Goal: Information Seeking & Learning: Learn about a topic

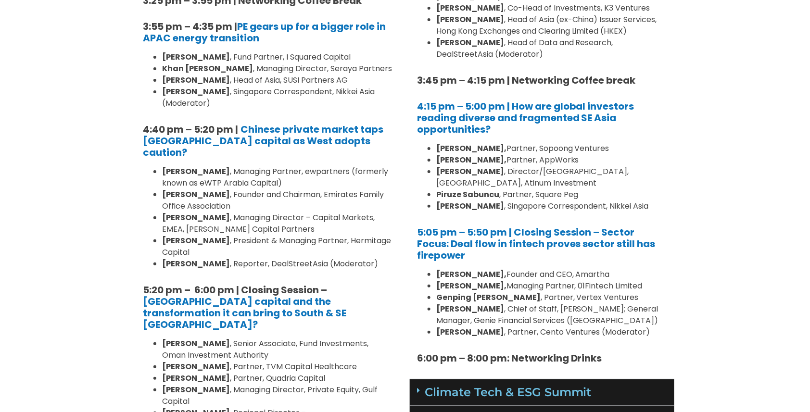
scroll to position [1103, 0]
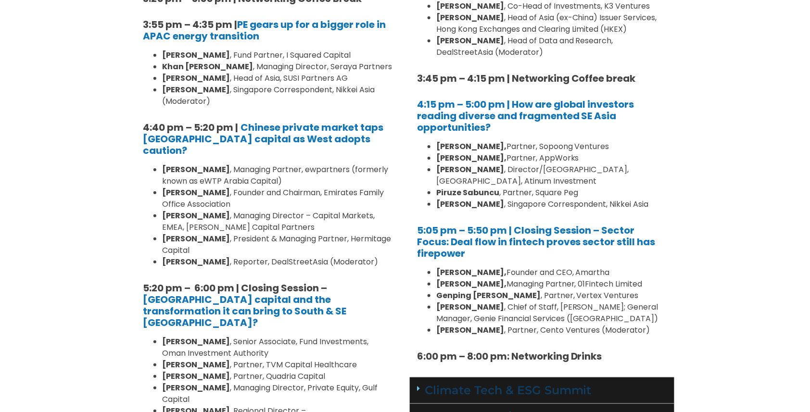
click at [559, 383] on link "Climate Tech & ESG Summit" at bounding box center [508, 390] width 167 height 14
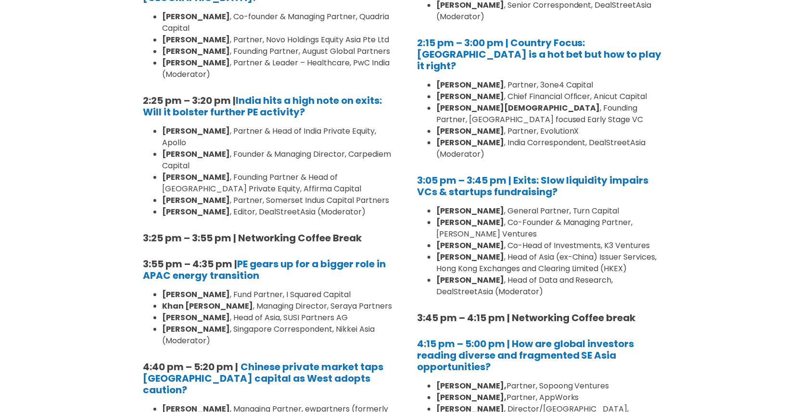
scroll to position [865, 0]
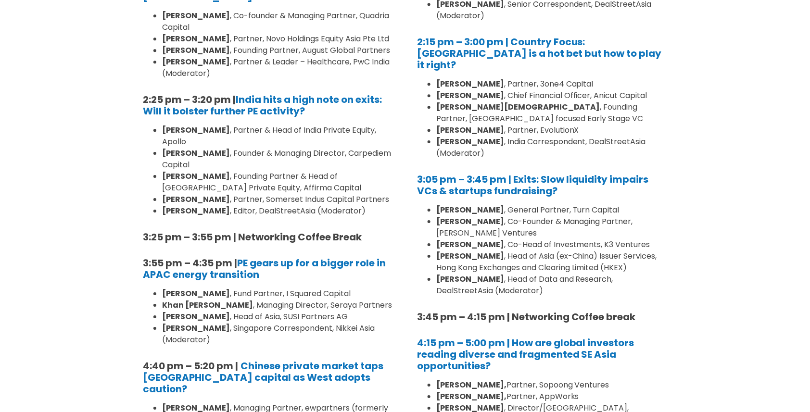
drag, startPoint x: 163, startPoint y: 121, endPoint x: 237, endPoint y: 125, distance: 74.1
click at [230, 148] on strong "[PERSON_NAME]" at bounding box center [196, 153] width 68 height 11
copy strong "[PERSON_NAME]"
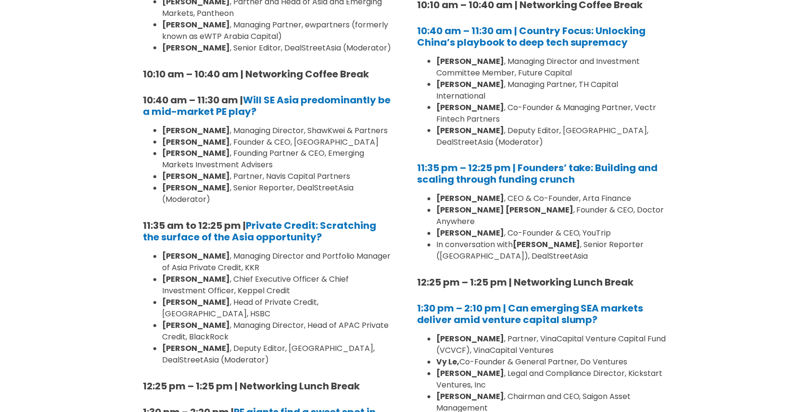
scroll to position [426, 0]
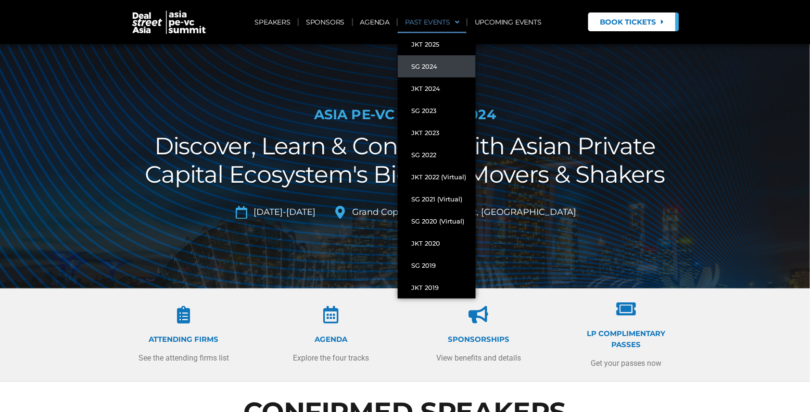
click at [461, 22] on link "PAST EVENTS" at bounding box center [432, 22] width 69 height 22
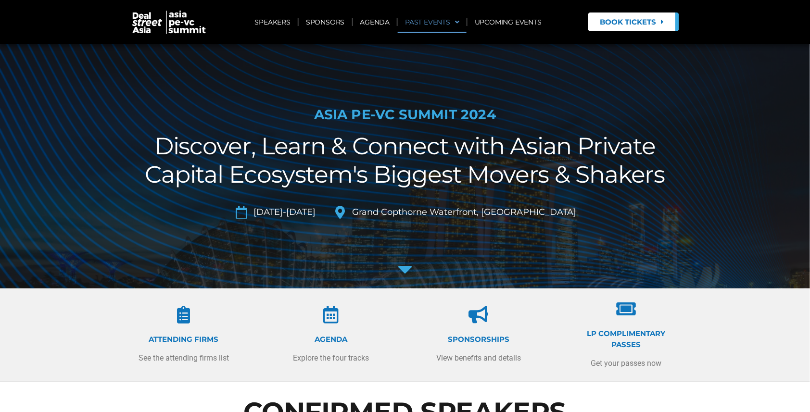
click at [459, 22] on span at bounding box center [454, 22] width 9 height 16
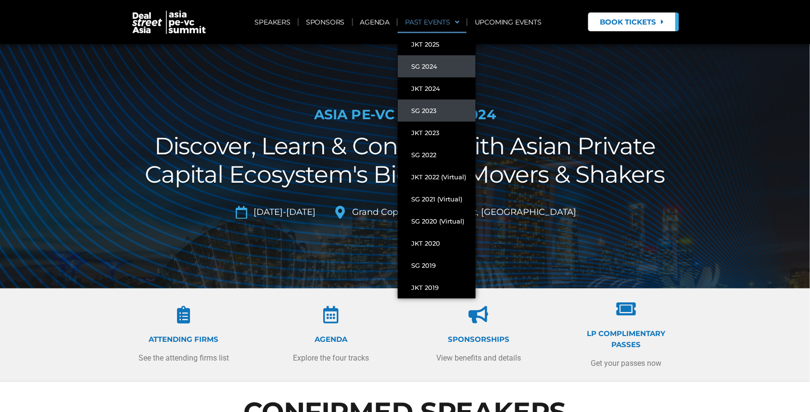
click at [427, 109] on link "SG 2023" at bounding box center [437, 111] width 78 height 22
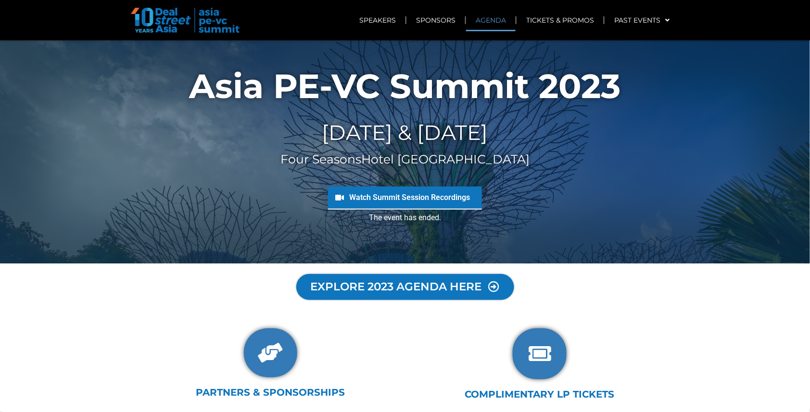
click at [494, 23] on link "AGENDA" at bounding box center [491, 20] width 50 height 22
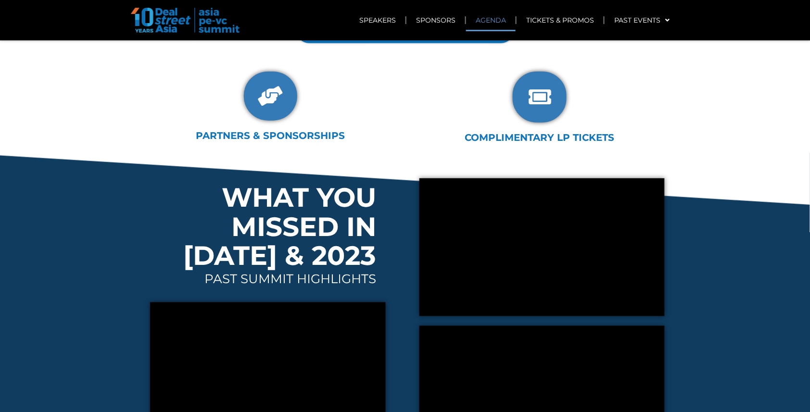
scroll to position [133, 0]
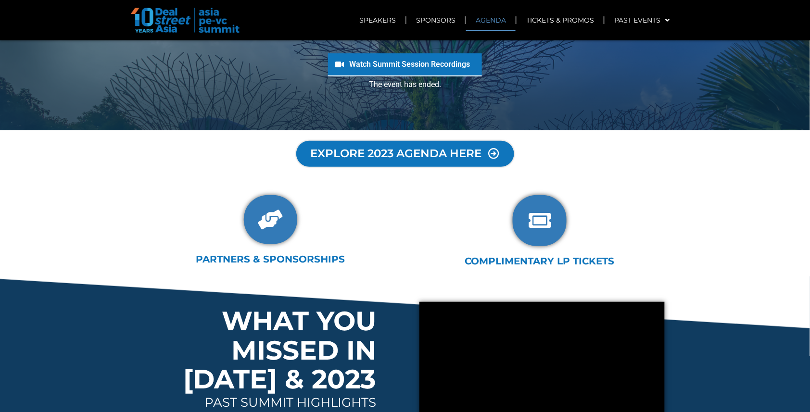
click at [401, 158] on span "EXPLORE 2023 AGENDA HERE" at bounding box center [396, 154] width 164 height 11
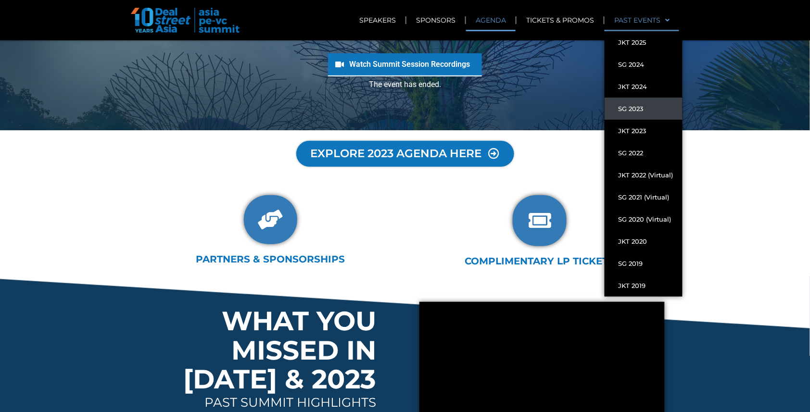
click at [666, 19] on span at bounding box center [664, 20] width 9 height 16
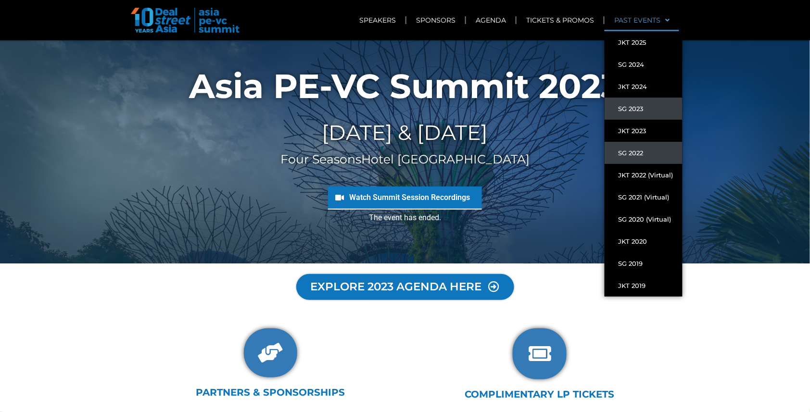
click at [641, 153] on link "SG 2022" at bounding box center [643, 153] width 78 height 22
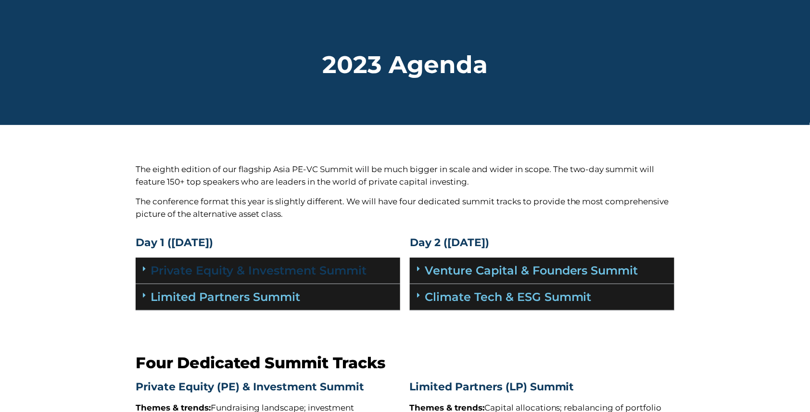
click at [265, 268] on link "Private Equity & Investment Summit" at bounding box center [259, 270] width 216 height 14
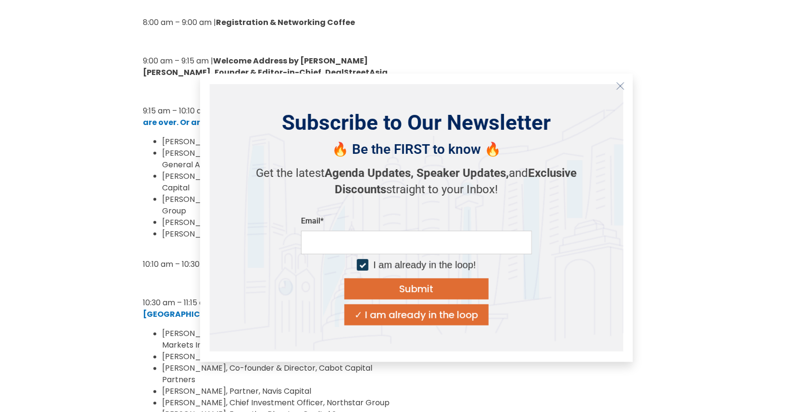
scroll to position [313, 0]
click at [622, 84] on line "Close" at bounding box center [620, 85] width 7 height 7
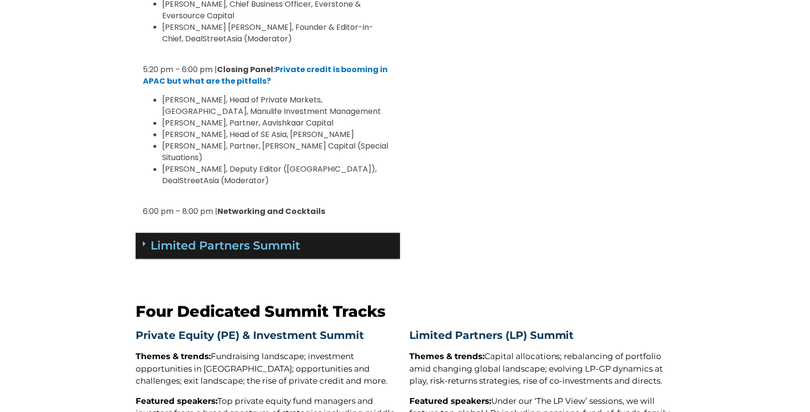
scroll to position [1630, 0]
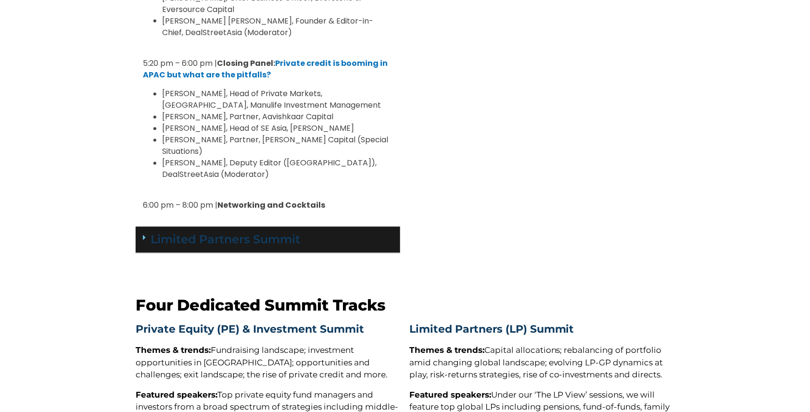
click at [255, 233] on link "Limited Partners Summit" at bounding box center [226, 240] width 150 height 14
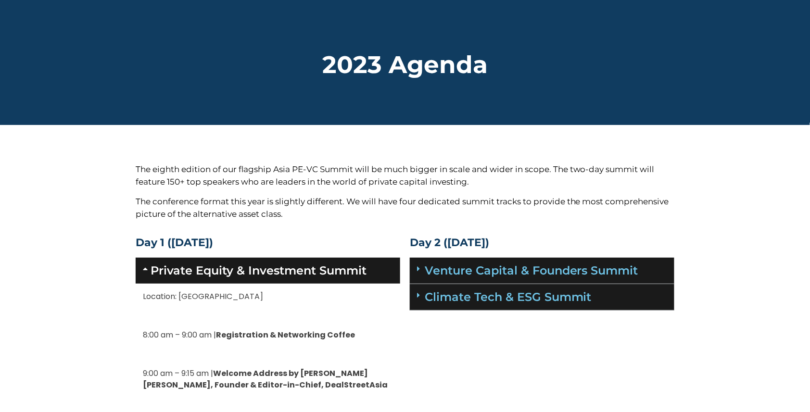
scroll to position [0, 0]
click at [510, 269] on link "Venture Capital & Founders​ Summit" at bounding box center [531, 270] width 213 height 14
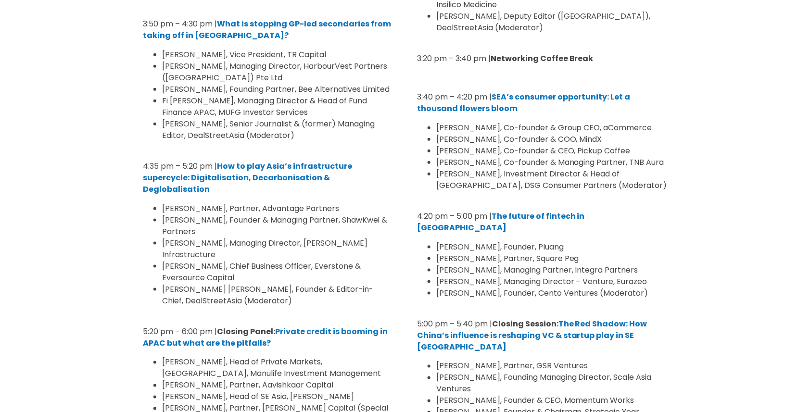
scroll to position [1362, 0]
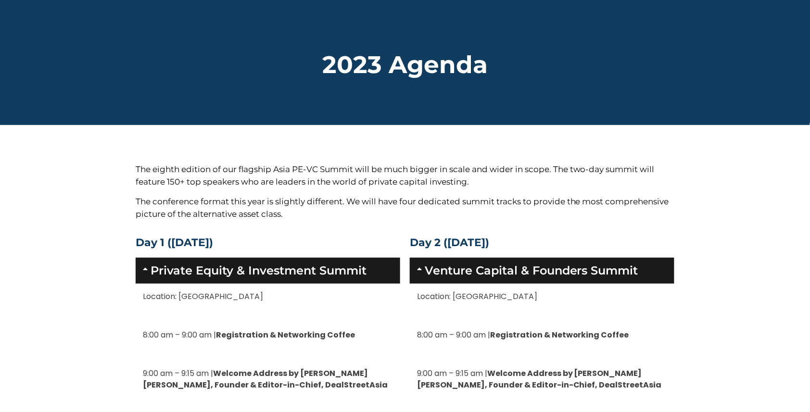
scroll to position [0, 0]
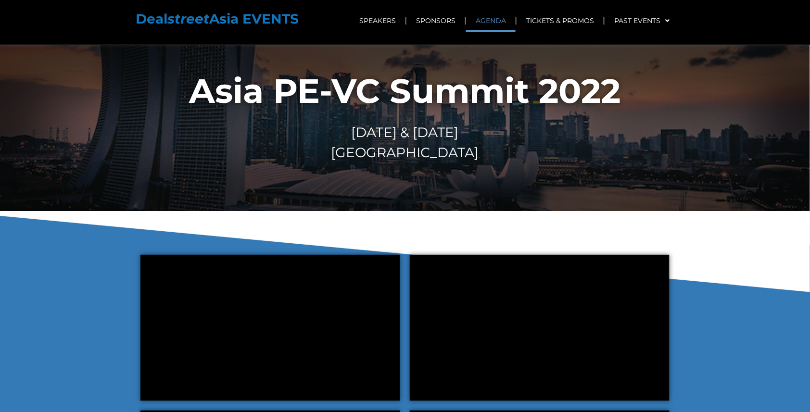
click at [494, 23] on link "AGENDA" at bounding box center [491, 21] width 50 height 22
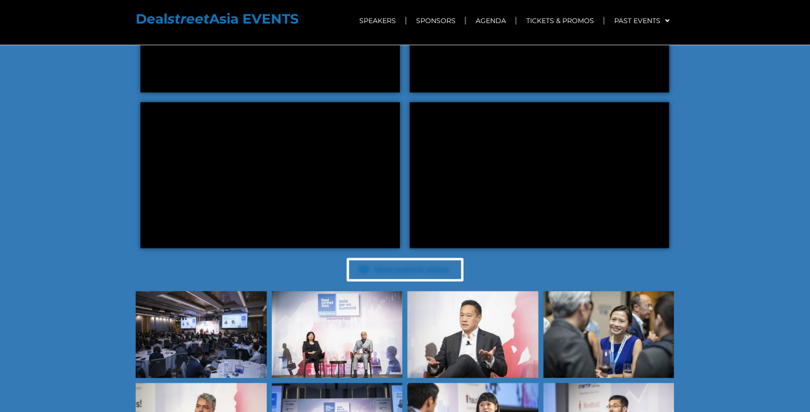
scroll to position [3860, 0]
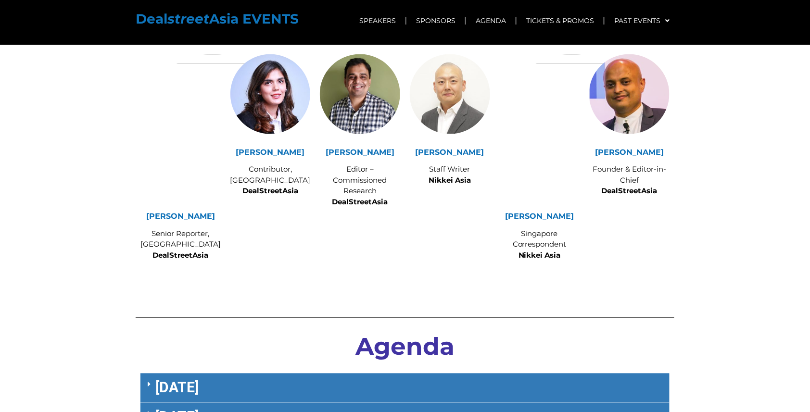
click at [199, 379] on link "September 27" at bounding box center [176, 387] width 43 height 17
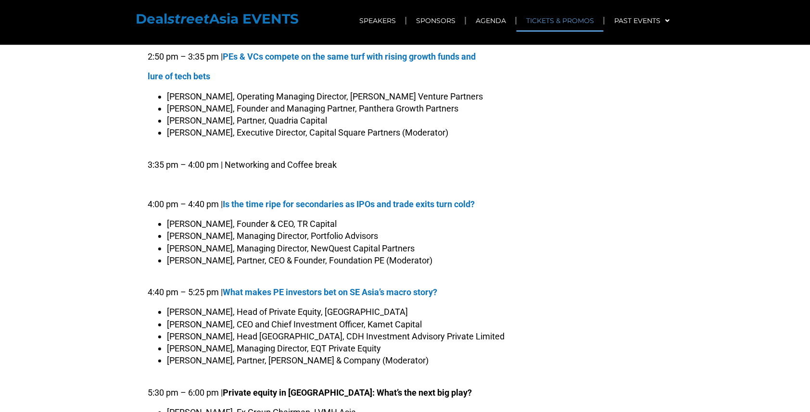
scroll to position [5842, 0]
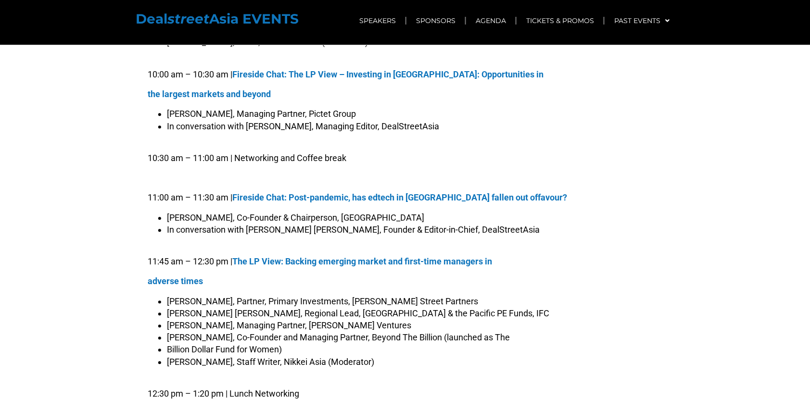
scroll to position [4973, 0]
